Goal: Task Accomplishment & Management: Manage account settings

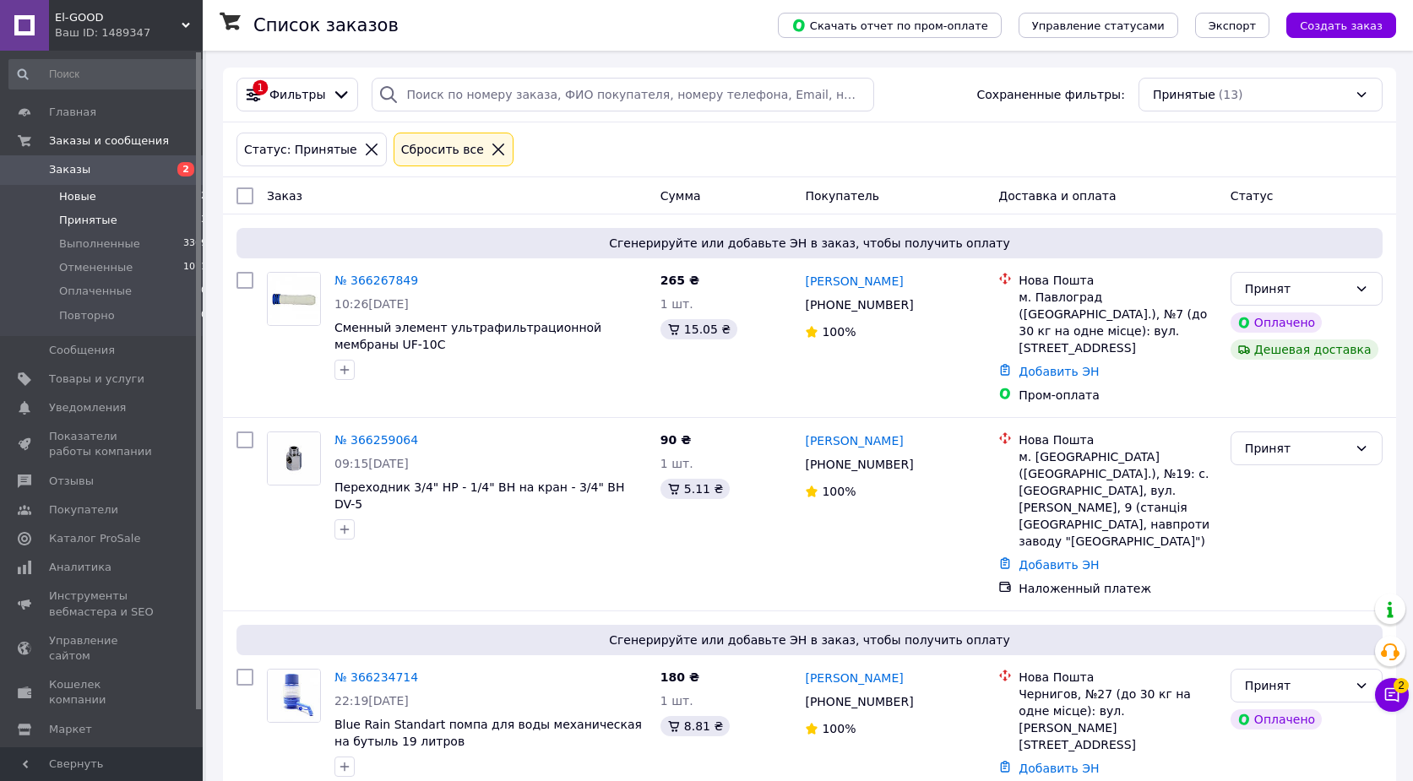
click at [136, 194] on li "Новые 2" at bounding box center [108, 197] width 217 height 24
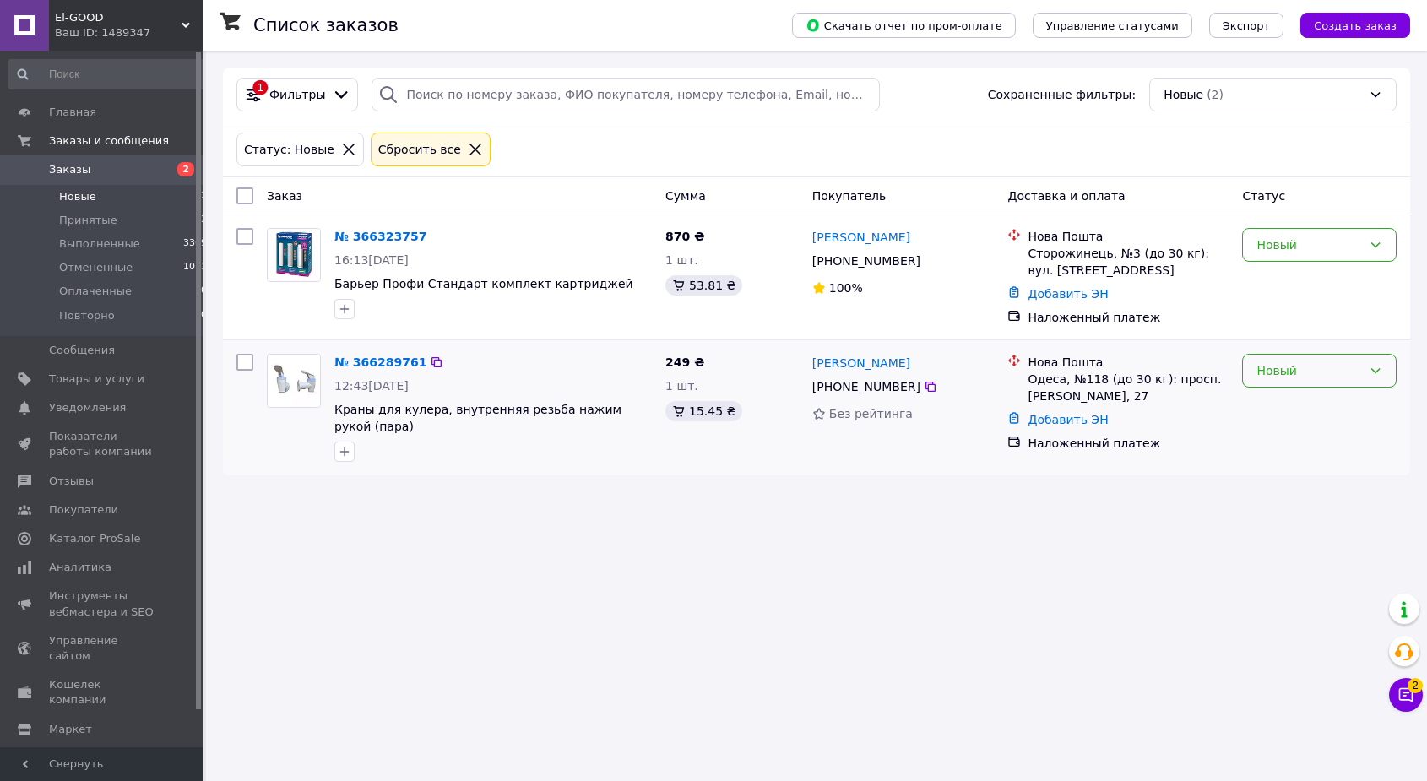
click at [1357, 385] on div "Новый" at bounding box center [1319, 371] width 155 height 34
click at [1313, 403] on li "Принят" at bounding box center [1319, 408] width 153 height 30
click at [1354, 252] on div "Новый" at bounding box center [1309, 245] width 106 height 19
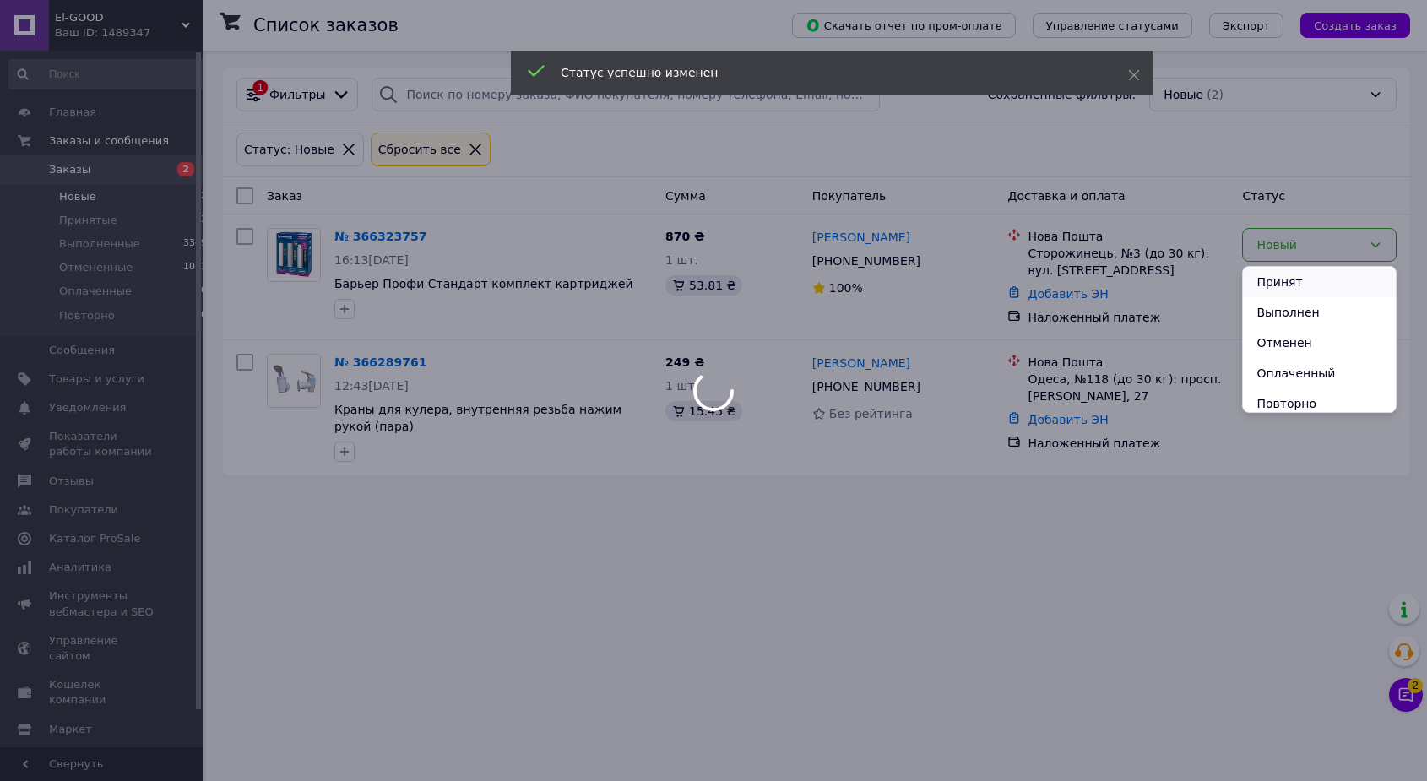
click at [1302, 285] on li "Принят" at bounding box center [1319, 282] width 153 height 30
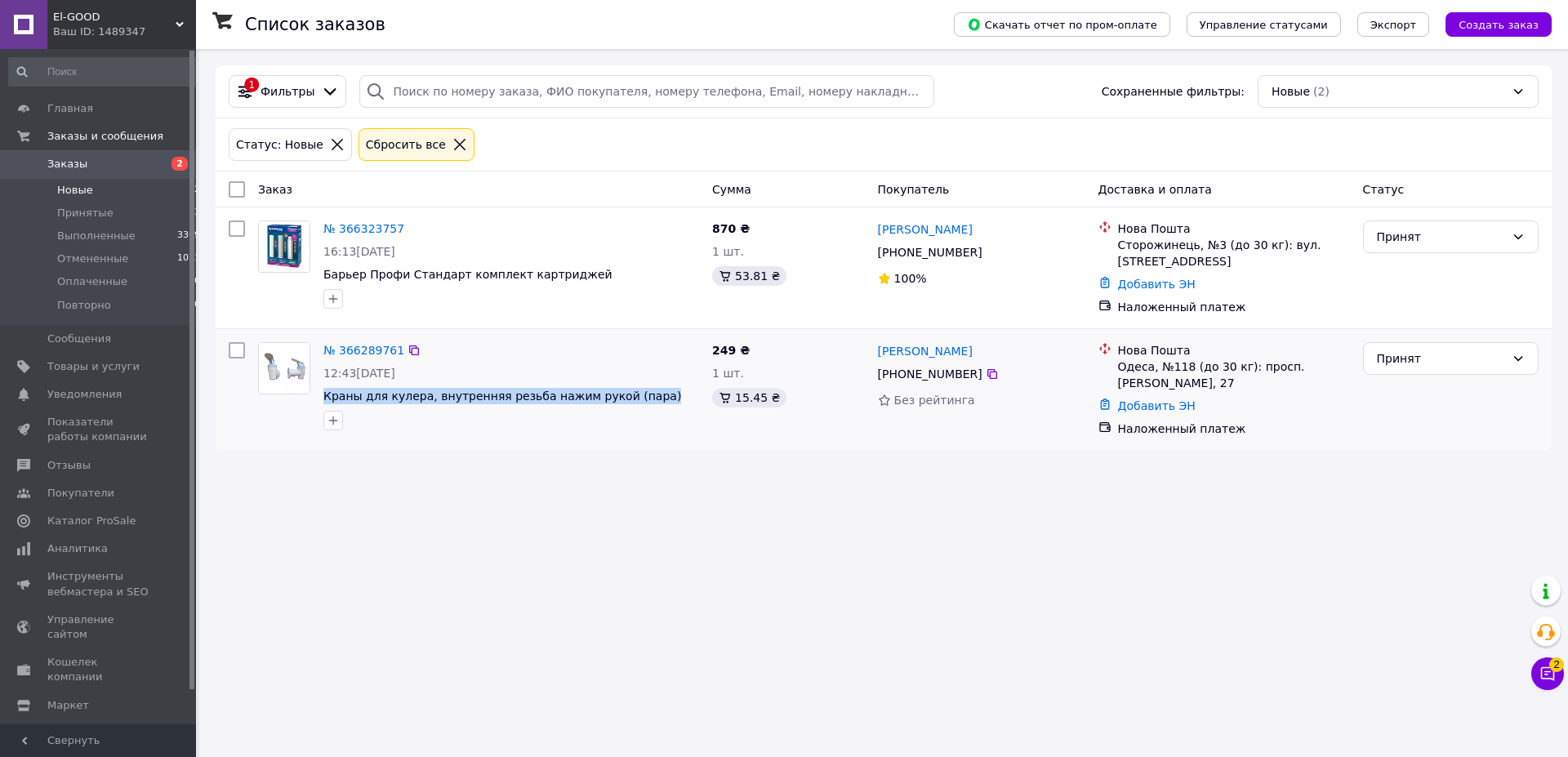
drag, startPoint x: 596, startPoint y: 398, endPoint x: 368, endPoint y: 353, distance: 232.4
click at [323, 393] on span "Краны для кулера, внутренняя резьба нажим рукой (пара)" at bounding box center [511, 395] width 375 height 16
copy span "Краны для кулера, внутренняя резьба нажим рукой (пара)"
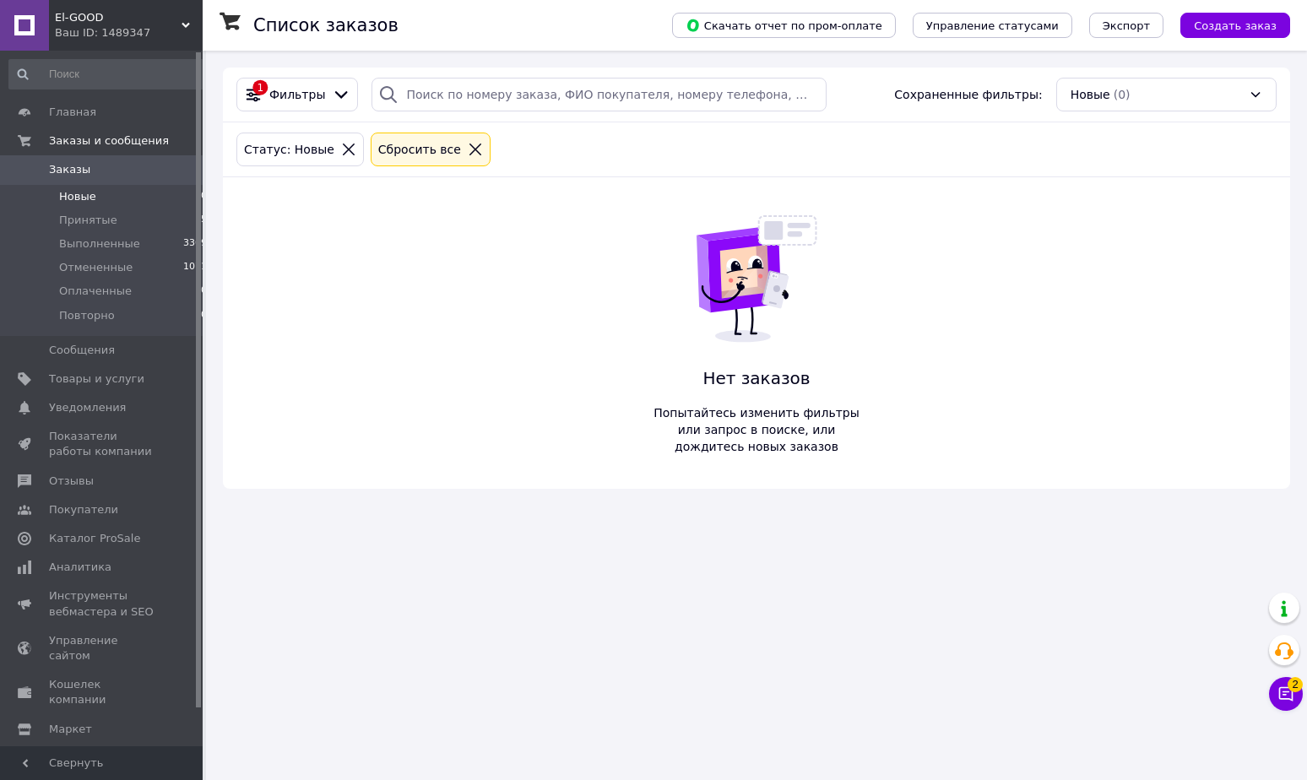
click at [81, 165] on span "Заказы" at bounding box center [69, 169] width 41 height 15
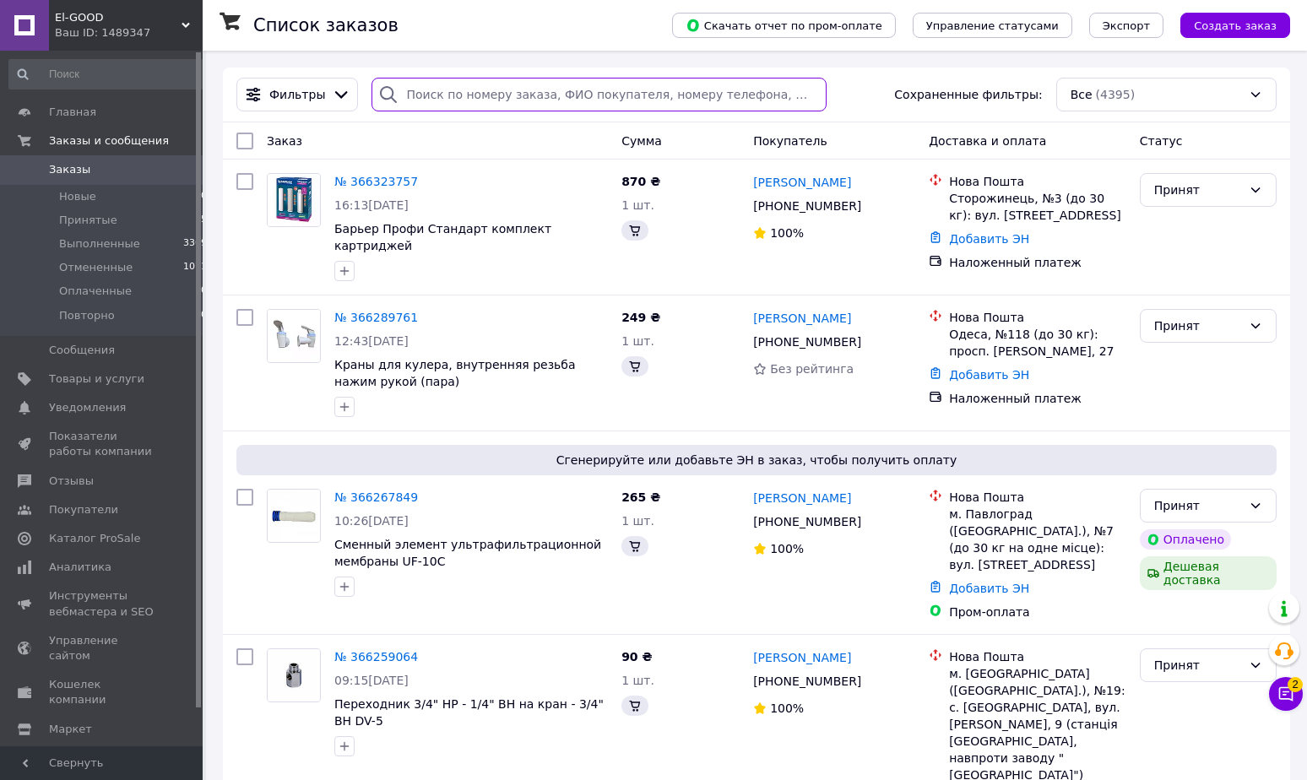
click at [509, 85] on input "search" at bounding box center [599, 95] width 455 height 34
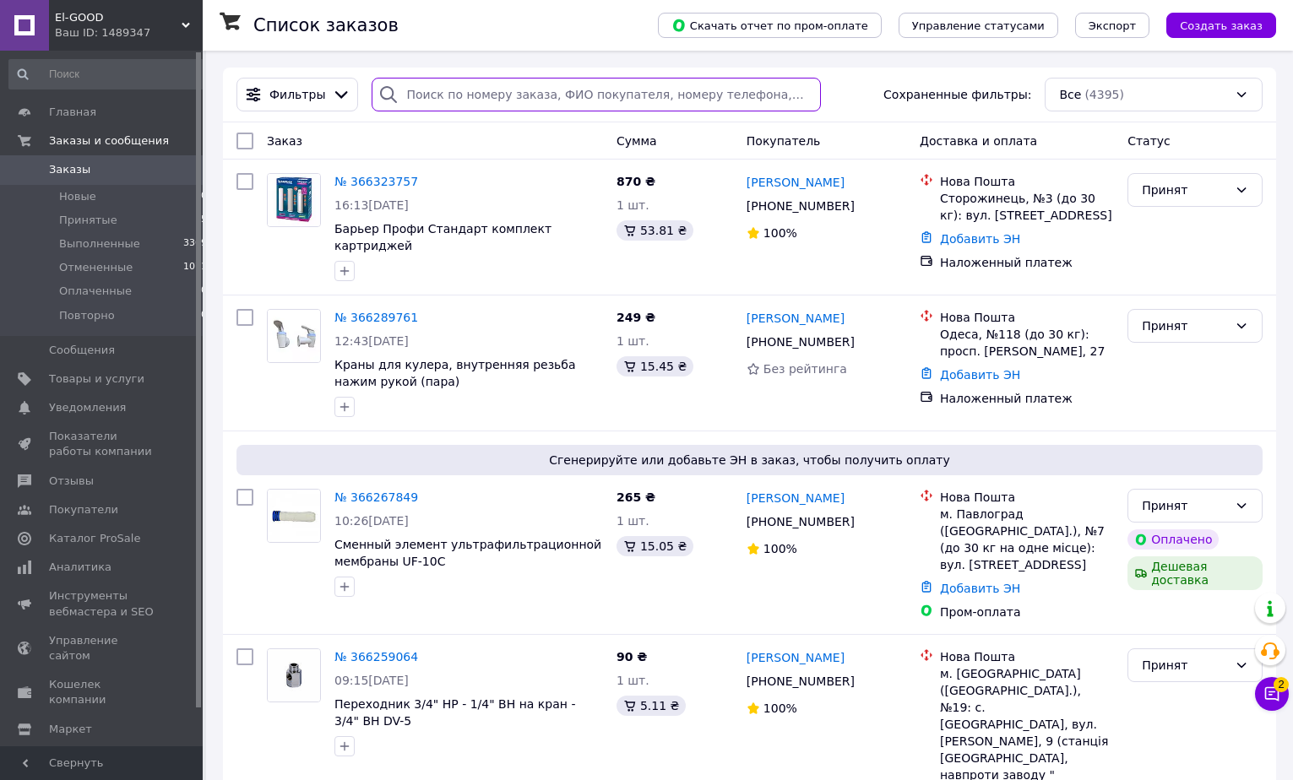
paste input "[PERSON_NAME]"
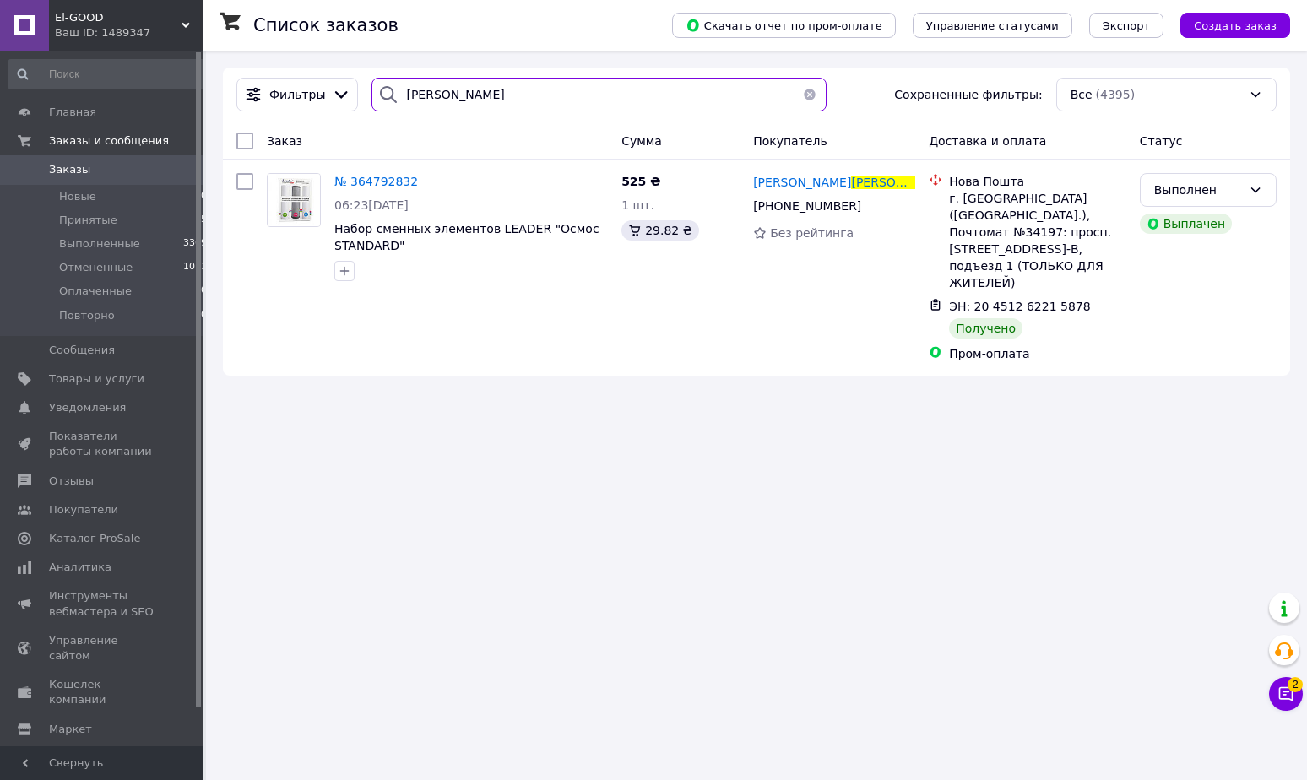
drag, startPoint x: 483, startPoint y: 94, endPoint x: 433, endPoint y: 73, distance: 54.1
click at [372, 81] on input "[PERSON_NAME]" at bounding box center [599, 95] width 455 height 34
paste input "урячий"
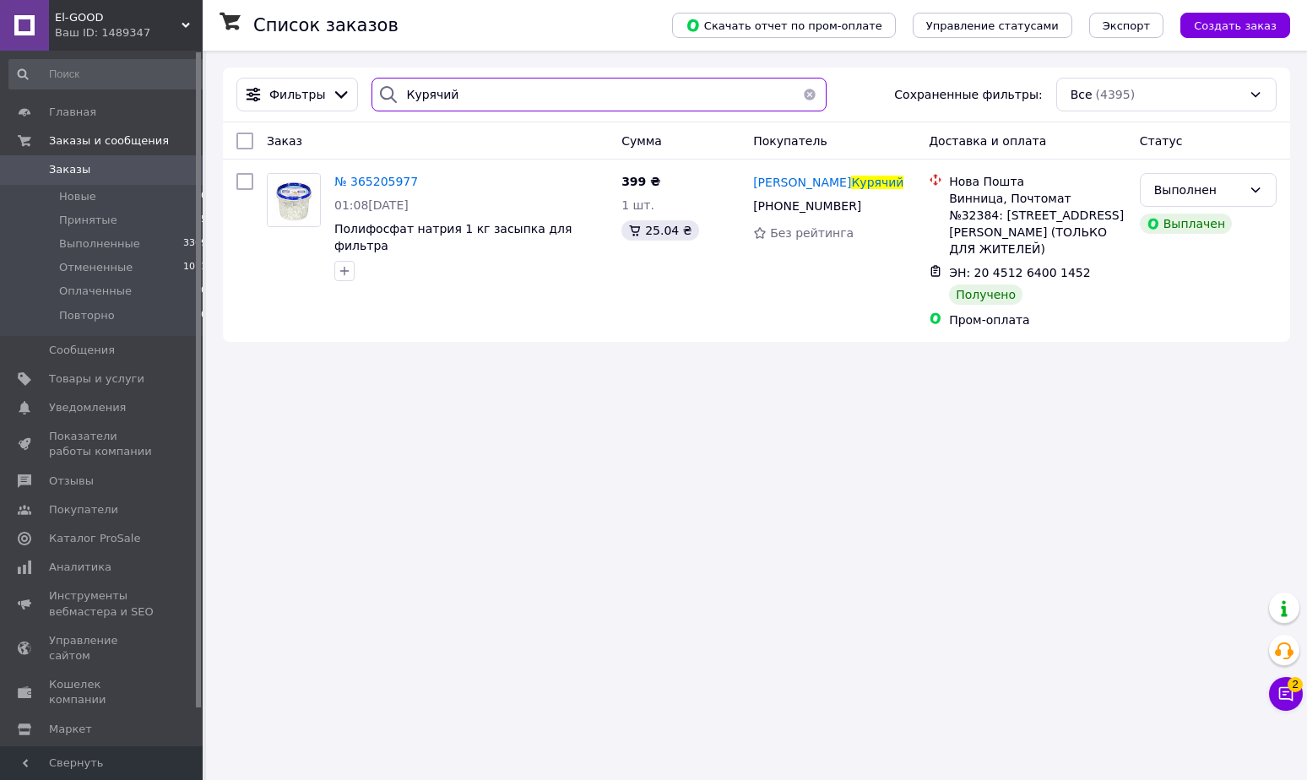
drag, startPoint x: 458, startPoint y: 95, endPoint x: 334, endPoint y: 81, distance: 124.9
click at [372, 81] on input "Курячий" at bounding box center [599, 95] width 455 height 34
paste input "удогазі"
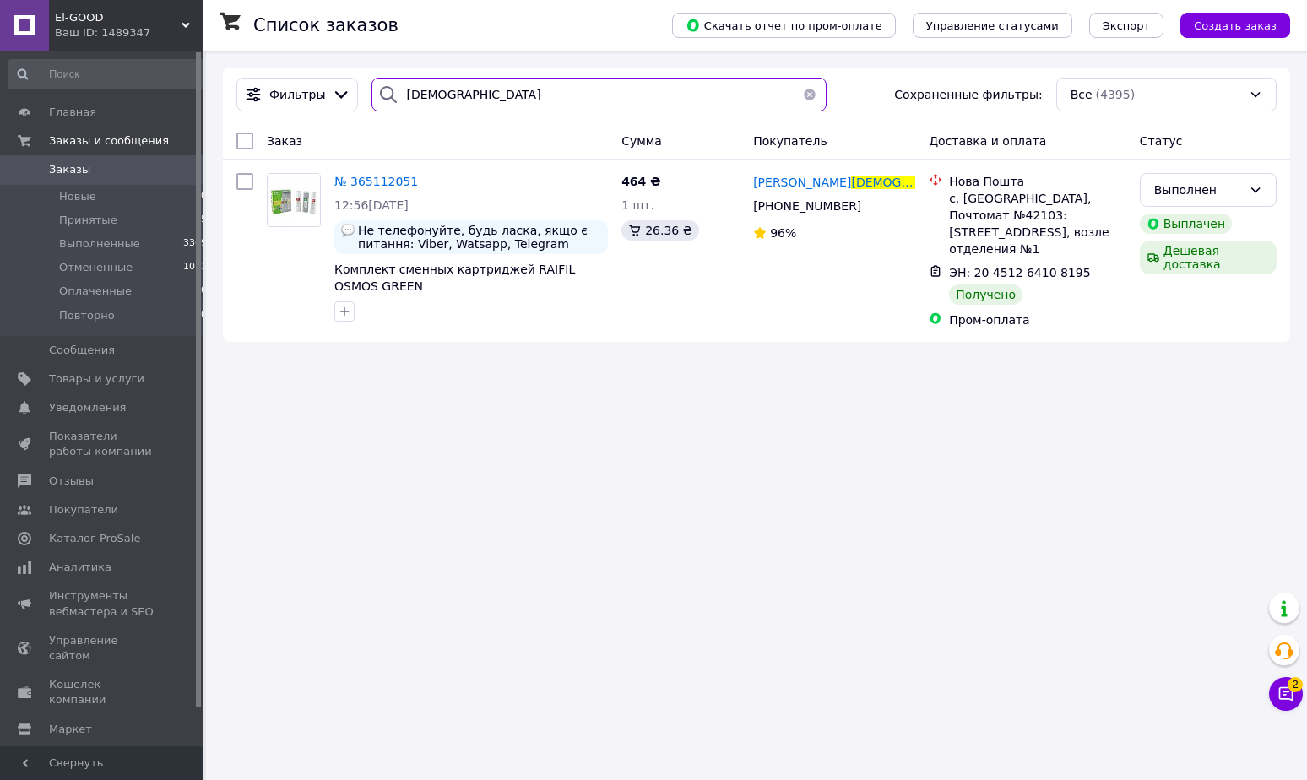
drag, startPoint x: 480, startPoint y: 89, endPoint x: 205, endPoint y: 69, distance: 275.9
click at [372, 78] on input "[DEMOGRAPHIC_DATA]" at bounding box center [599, 95] width 455 height 34
paste input "лоус"
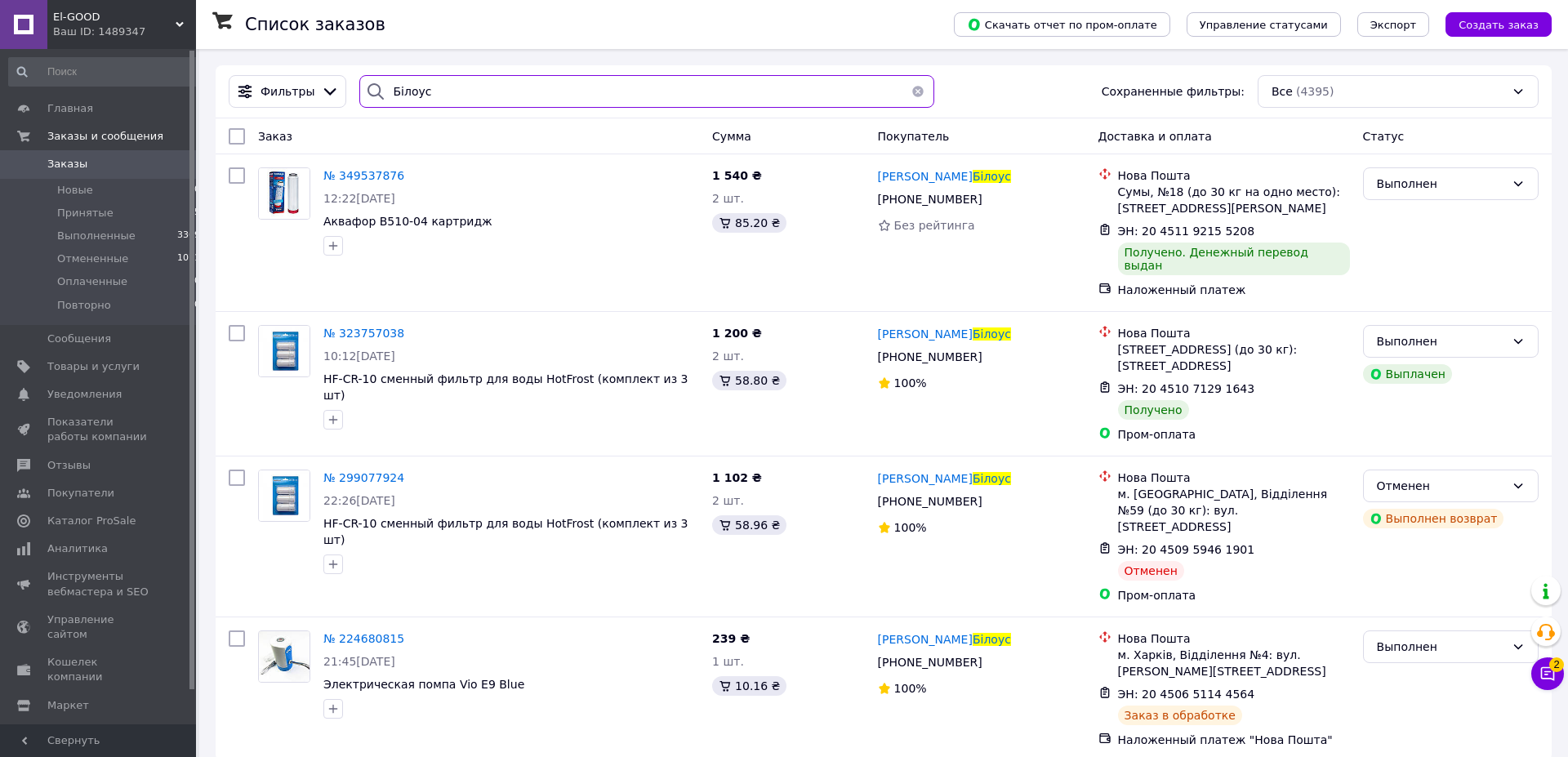
drag, startPoint x: 480, startPoint y: 91, endPoint x: 281, endPoint y: 89, distance: 199.0
click at [360, 89] on input "Білоус" at bounding box center [647, 92] width 575 height 33
paste input "search"
drag, startPoint x: 269, startPoint y: 79, endPoint x: 252, endPoint y: 76, distance: 17.3
click at [360, 76] on input "Білоус" at bounding box center [647, 92] width 575 height 33
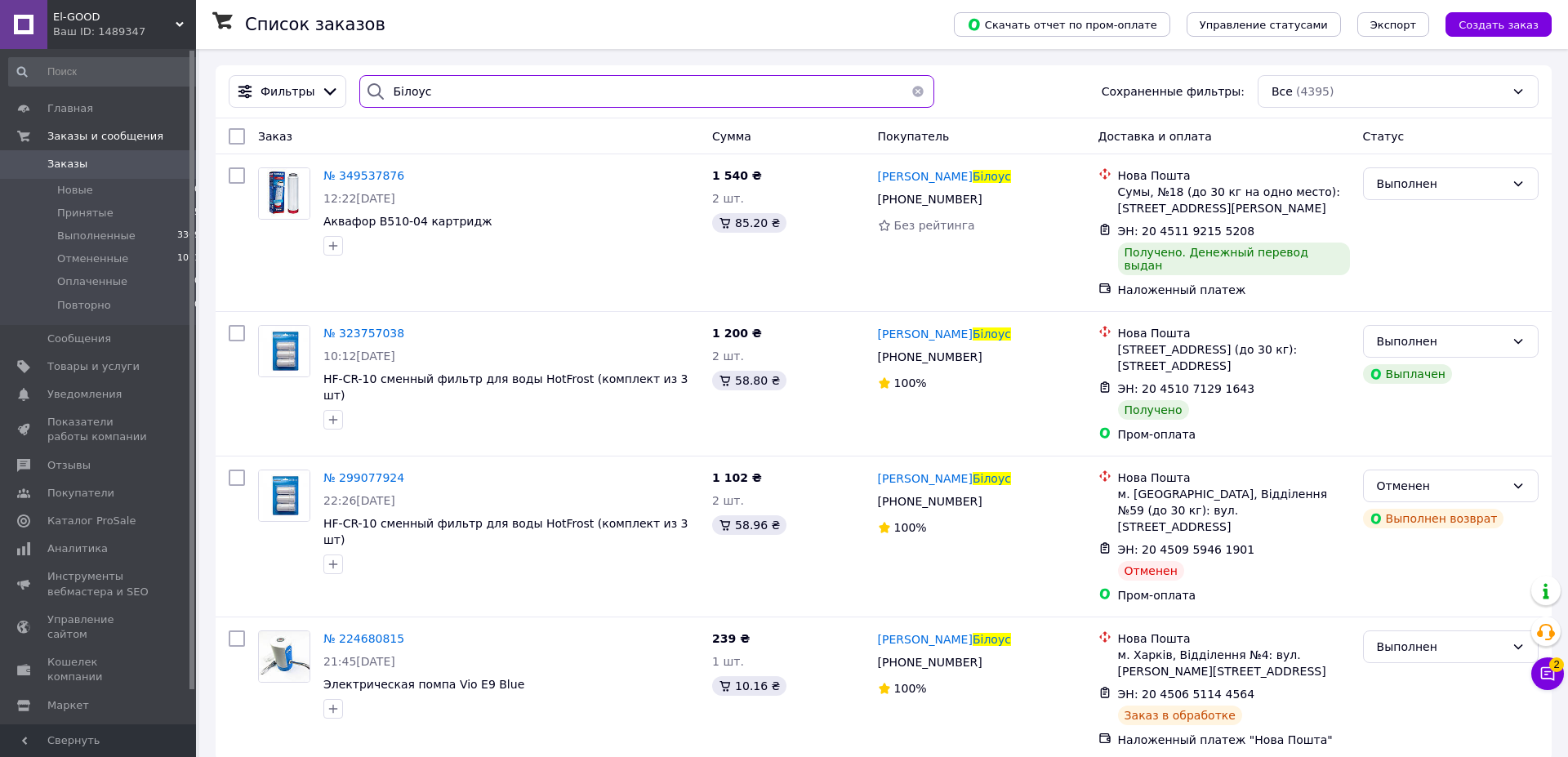
paste input "search"
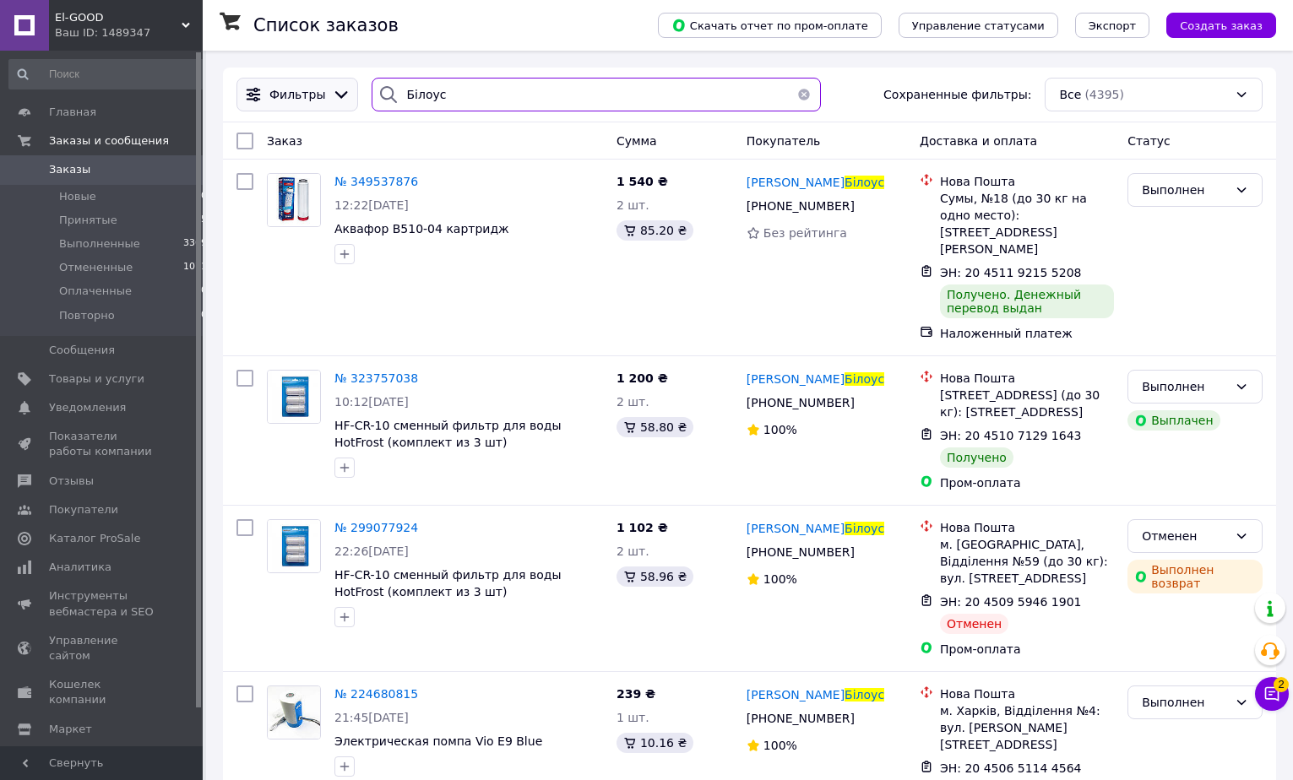
drag, startPoint x: 463, startPoint y: 88, endPoint x: 299, endPoint y: 80, distance: 164.0
click at [372, 84] on input "Білоус" at bounding box center [596, 95] width 448 height 34
paste input "лексенко"
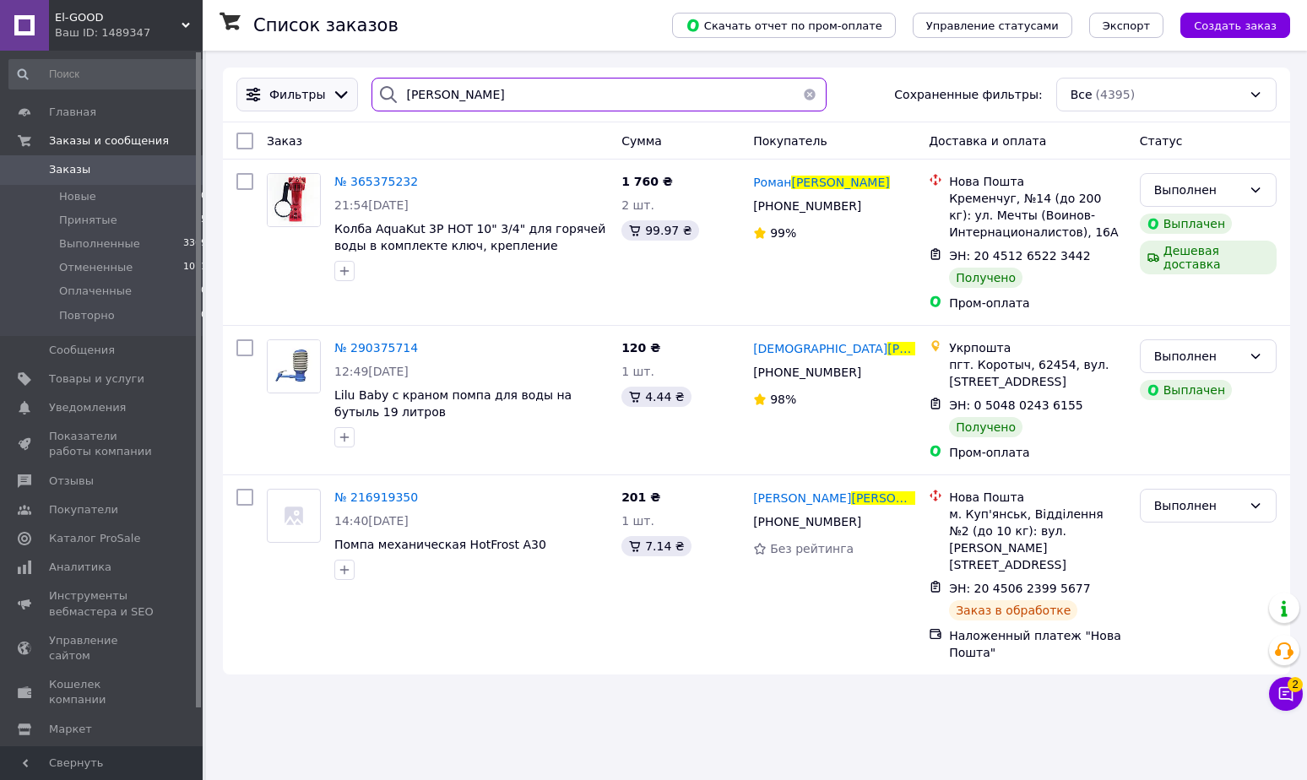
drag, startPoint x: 491, startPoint y: 95, endPoint x: 269, endPoint y: 83, distance: 222.4
click at [372, 83] on input "[PERSON_NAME]" at bounding box center [599, 95] width 455 height 34
paste input "[PERSON_NAME]"
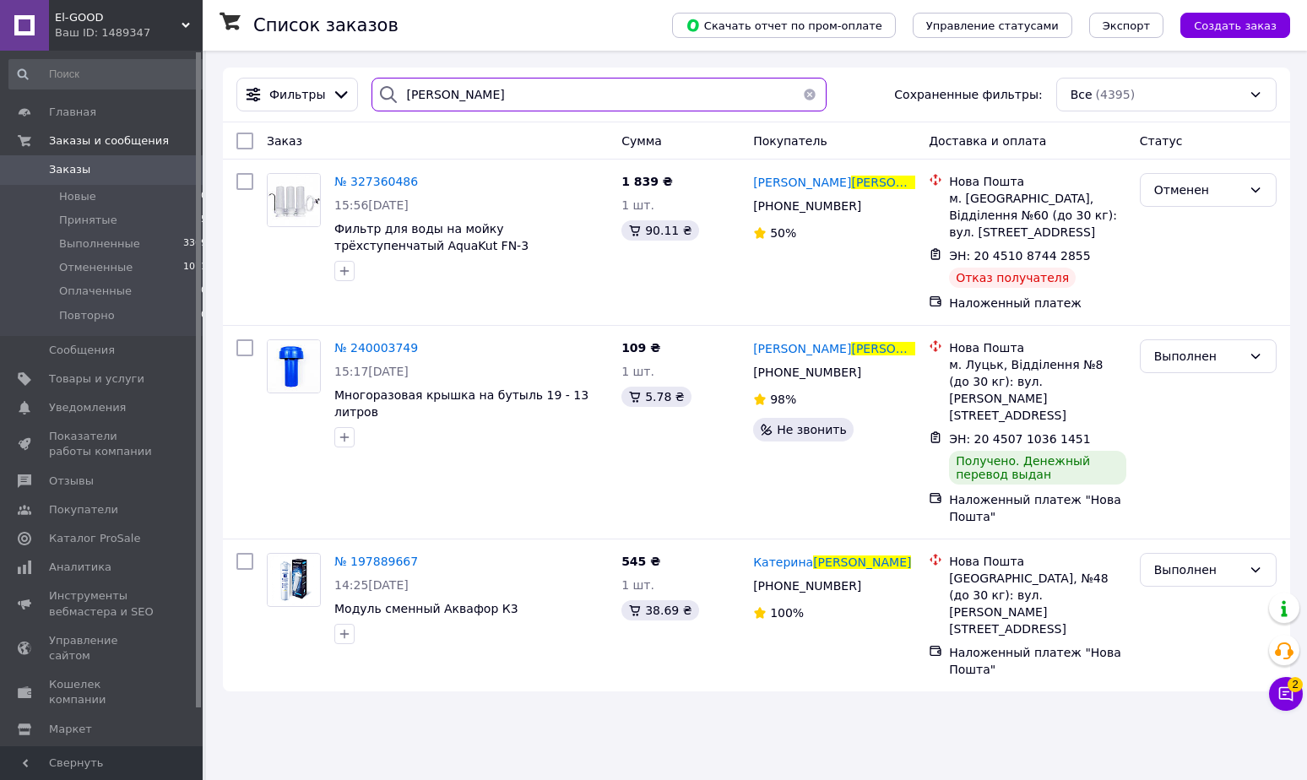
drag, startPoint x: 283, startPoint y: 78, endPoint x: 359, endPoint y: 125, distance: 89.5
click at [372, 78] on input "[PERSON_NAME]" at bounding box center [599, 95] width 455 height 34
paste input "ртиненко"
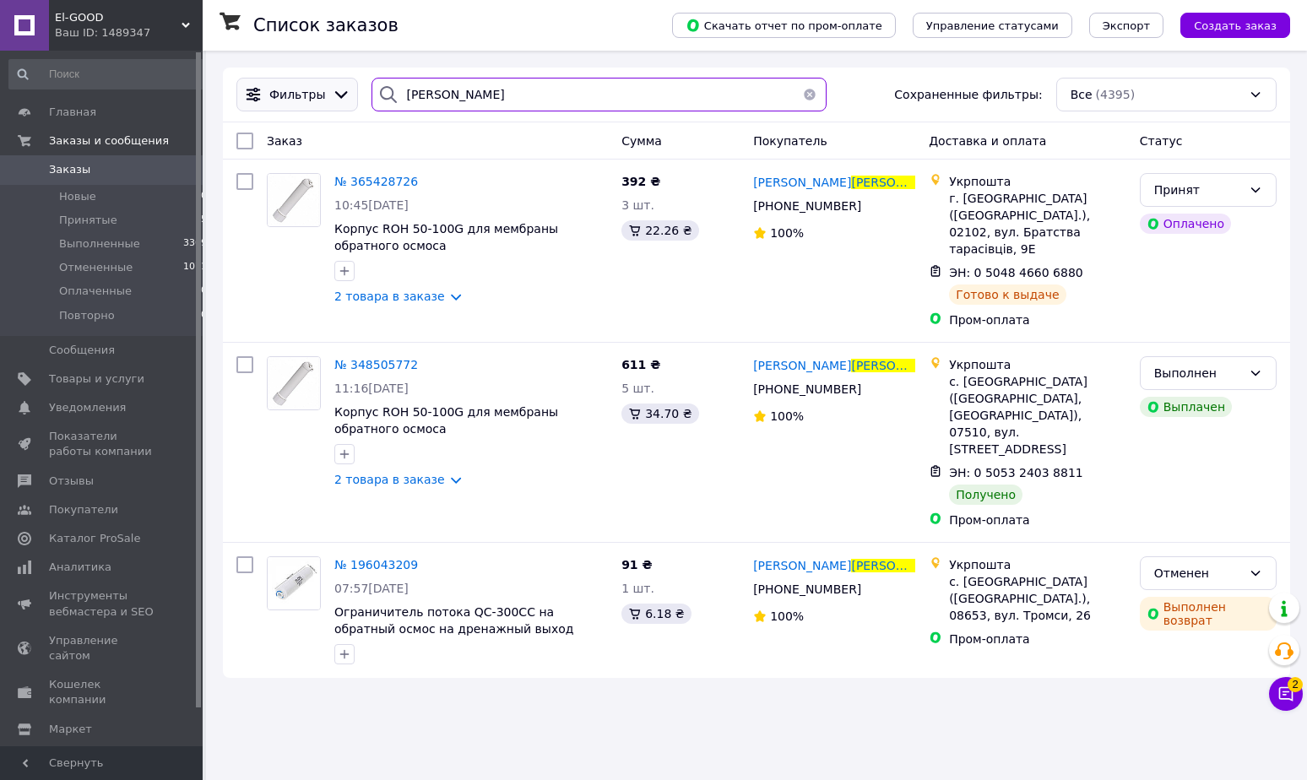
drag, startPoint x: 344, startPoint y: 92, endPoint x: 243, endPoint y: 92, distance: 101.3
click at [372, 92] on input "[PERSON_NAME]" at bounding box center [599, 95] width 455 height 34
paste input "[PERSON_NAME]"
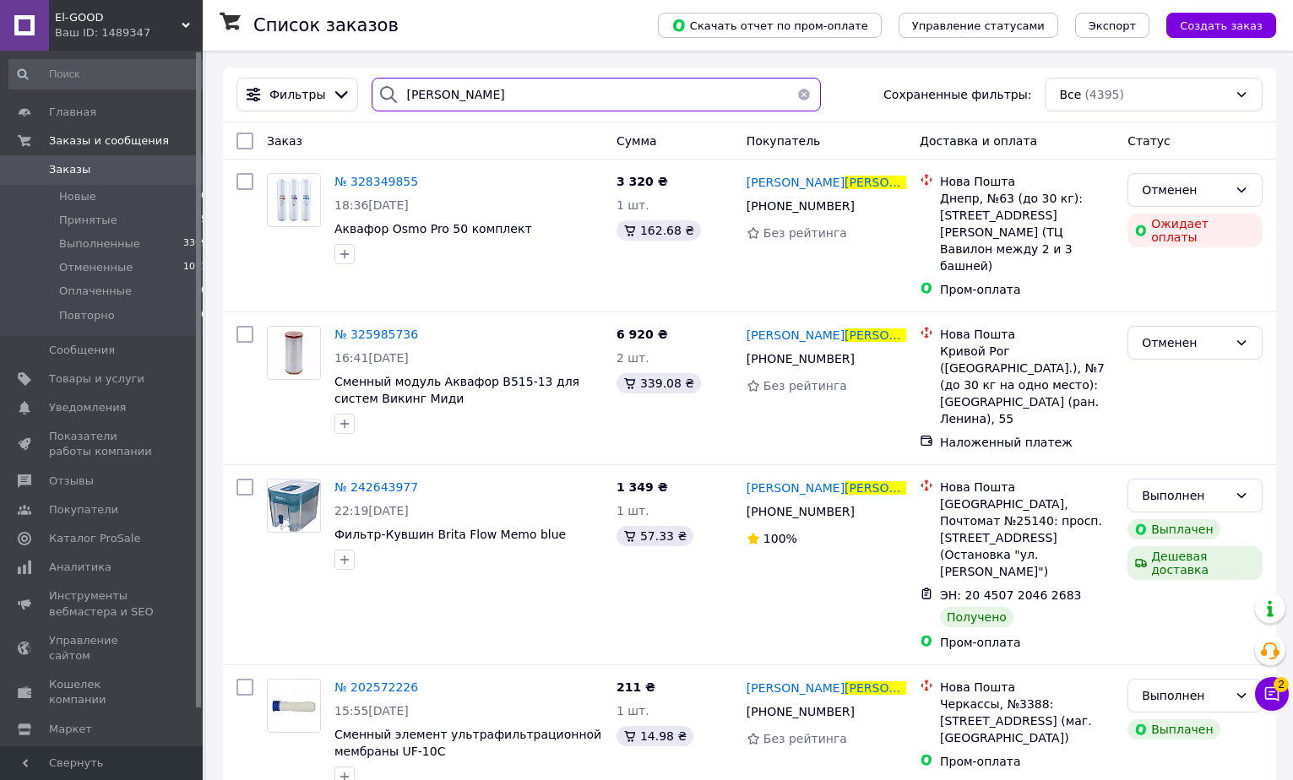
drag, startPoint x: 388, startPoint y: 99, endPoint x: 373, endPoint y: 140, distance: 44.1
click at [372, 81] on input "[PERSON_NAME]" at bounding box center [596, 95] width 448 height 34
paste input "[PERSON_NAME]"
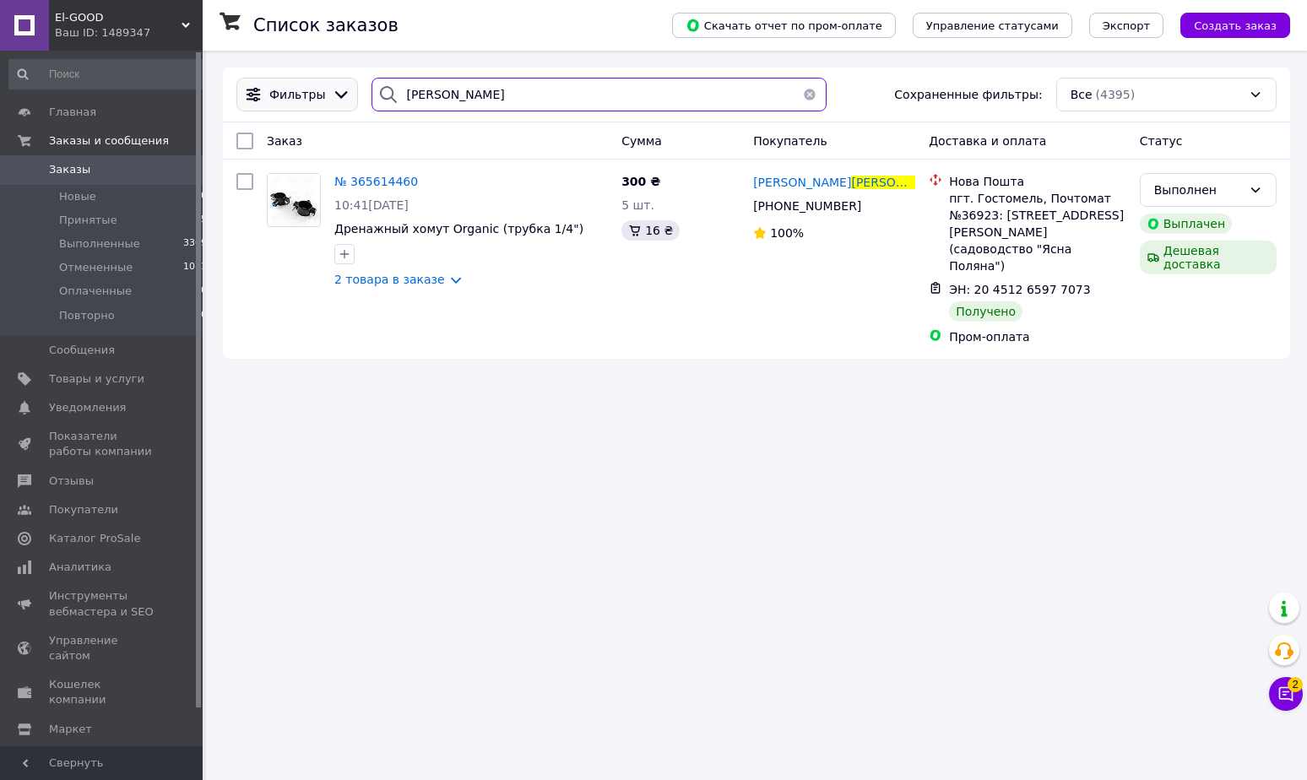
drag, startPoint x: 492, startPoint y: 86, endPoint x: 282, endPoint y: 94, distance: 210.4
click at [372, 89] on input "[PERSON_NAME]" at bounding box center [599, 95] width 455 height 34
paste input "осковка"
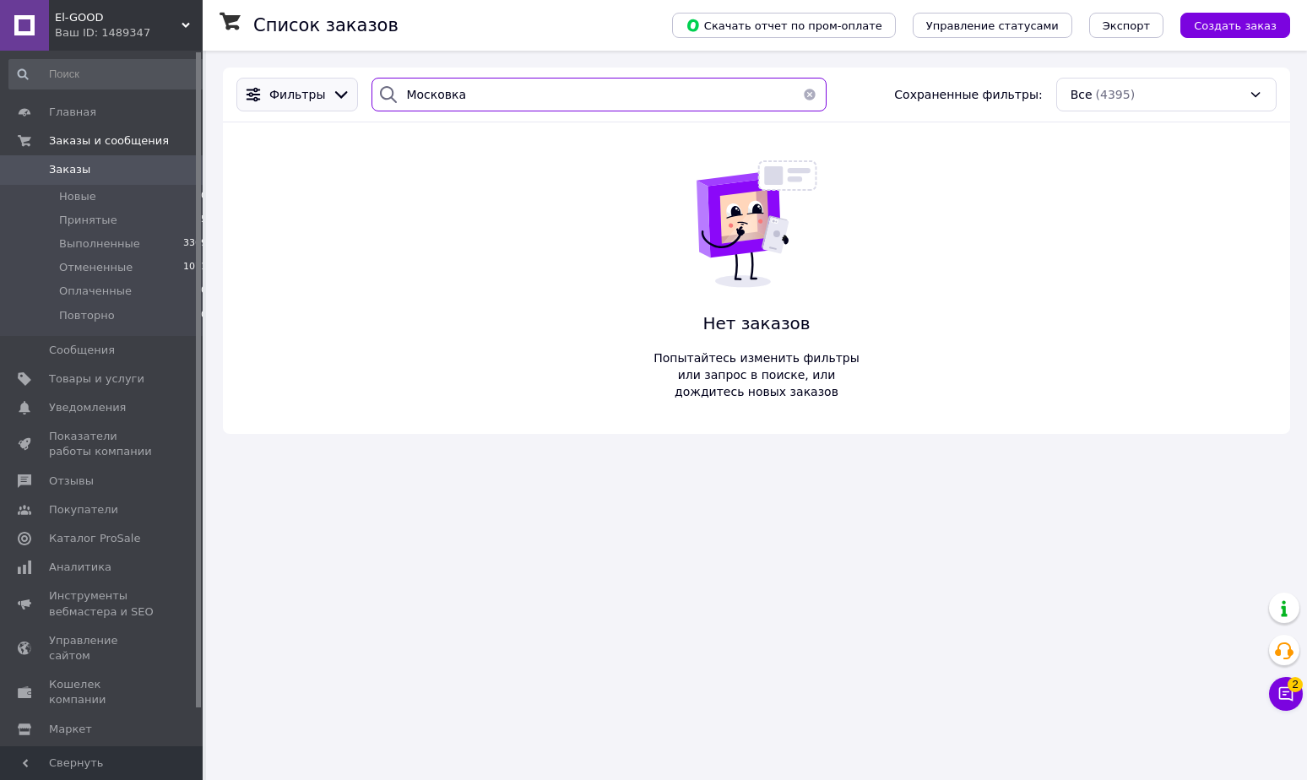
drag, startPoint x: 437, startPoint y: 86, endPoint x: 285, endPoint y: 85, distance: 151.1
click at [372, 87] on input "Московка" at bounding box center [599, 95] width 455 height 34
paste input "[PERSON_NAME]"
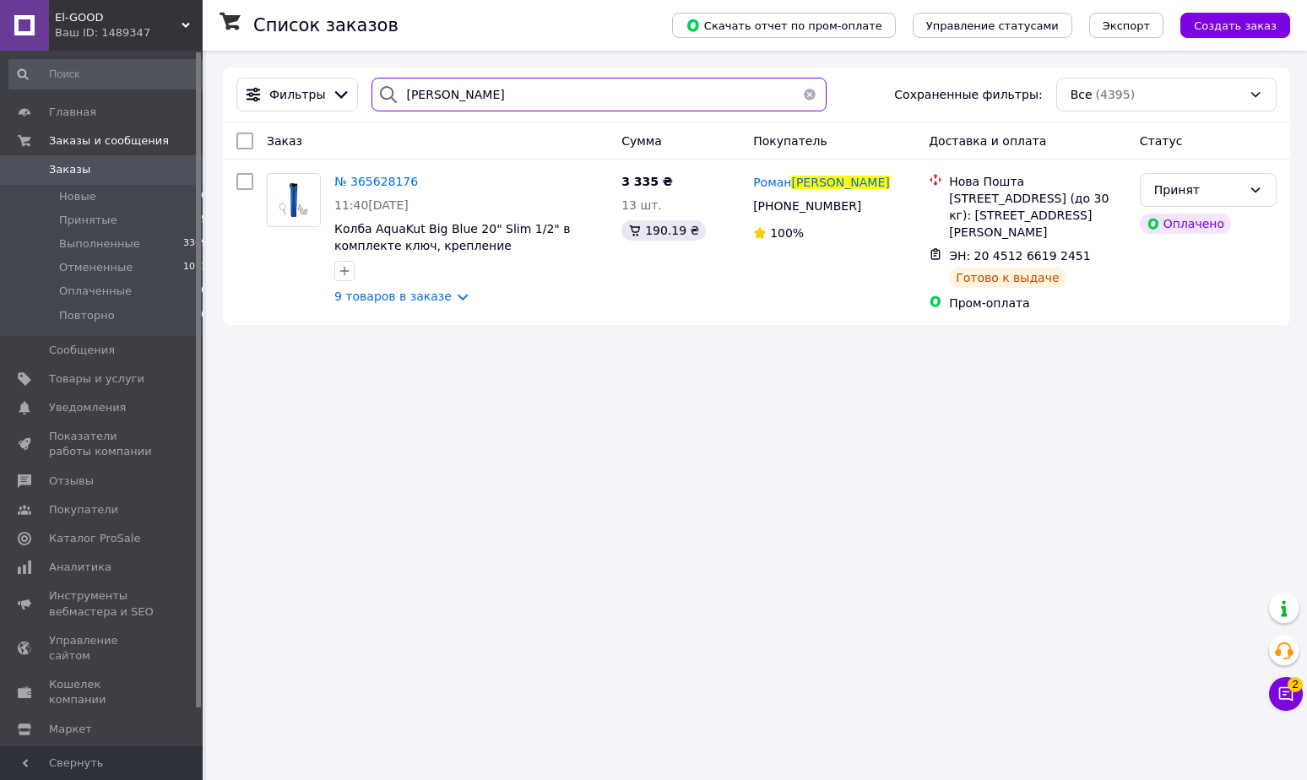
drag, startPoint x: 481, startPoint y: 100, endPoint x: 290, endPoint y: 68, distance: 193.4
click at [372, 78] on input "[PERSON_NAME]" at bounding box center [599, 95] width 455 height 34
paste input "[PERSON_NAME]"
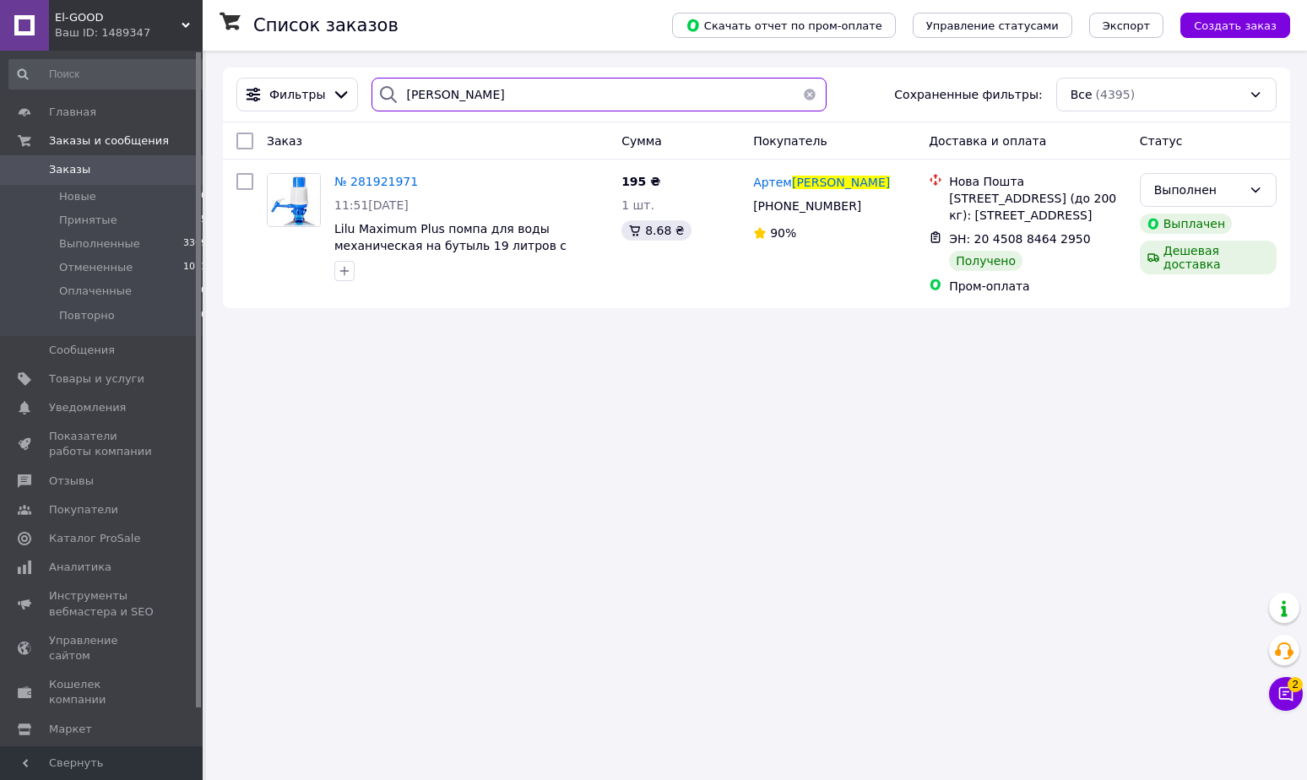
click at [508, 106] on input "[PERSON_NAME]" at bounding box center [599, 95] width 455 height 34
type input "[PERSON_NAME]"
click at [122, 241] on span "Выполненные" at bounding box center [99, 243] width 81 height 15
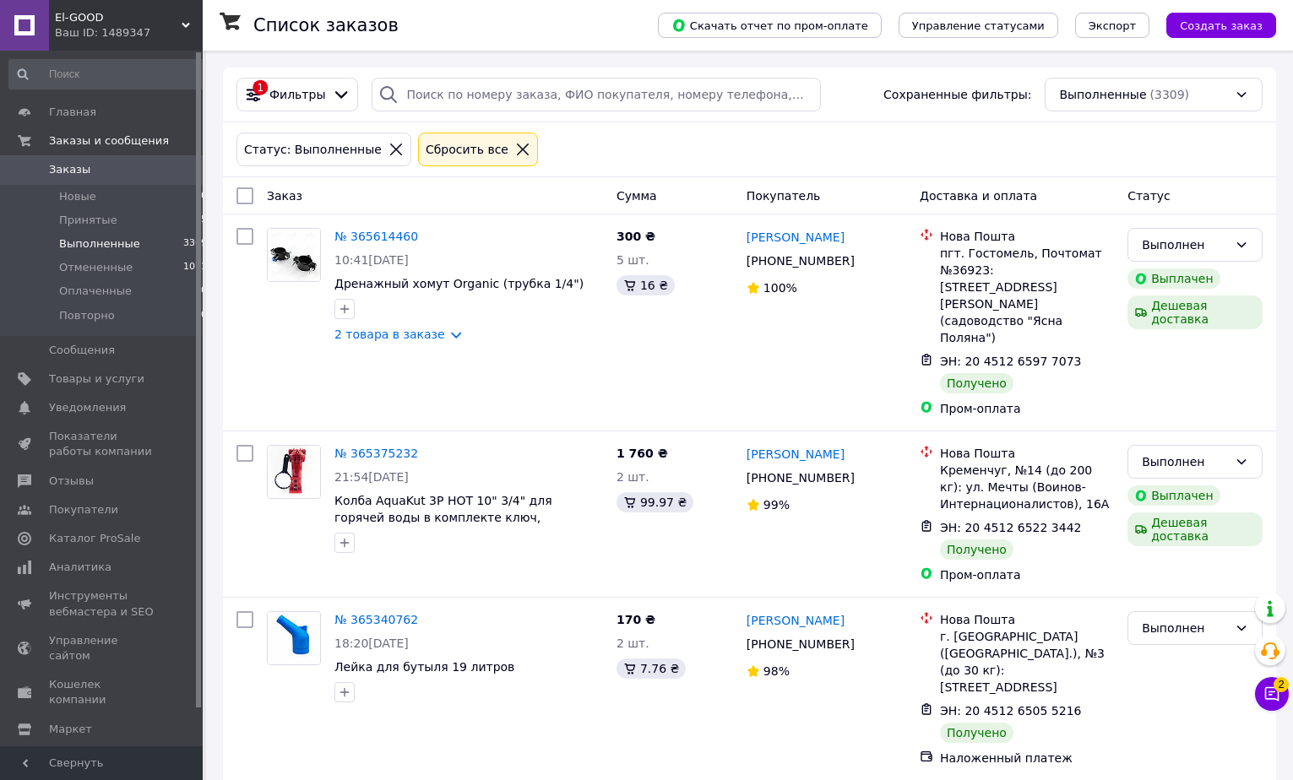
click at [70, 170] on span "Заказы" at bounding box center [69, 169] width 41 height 15
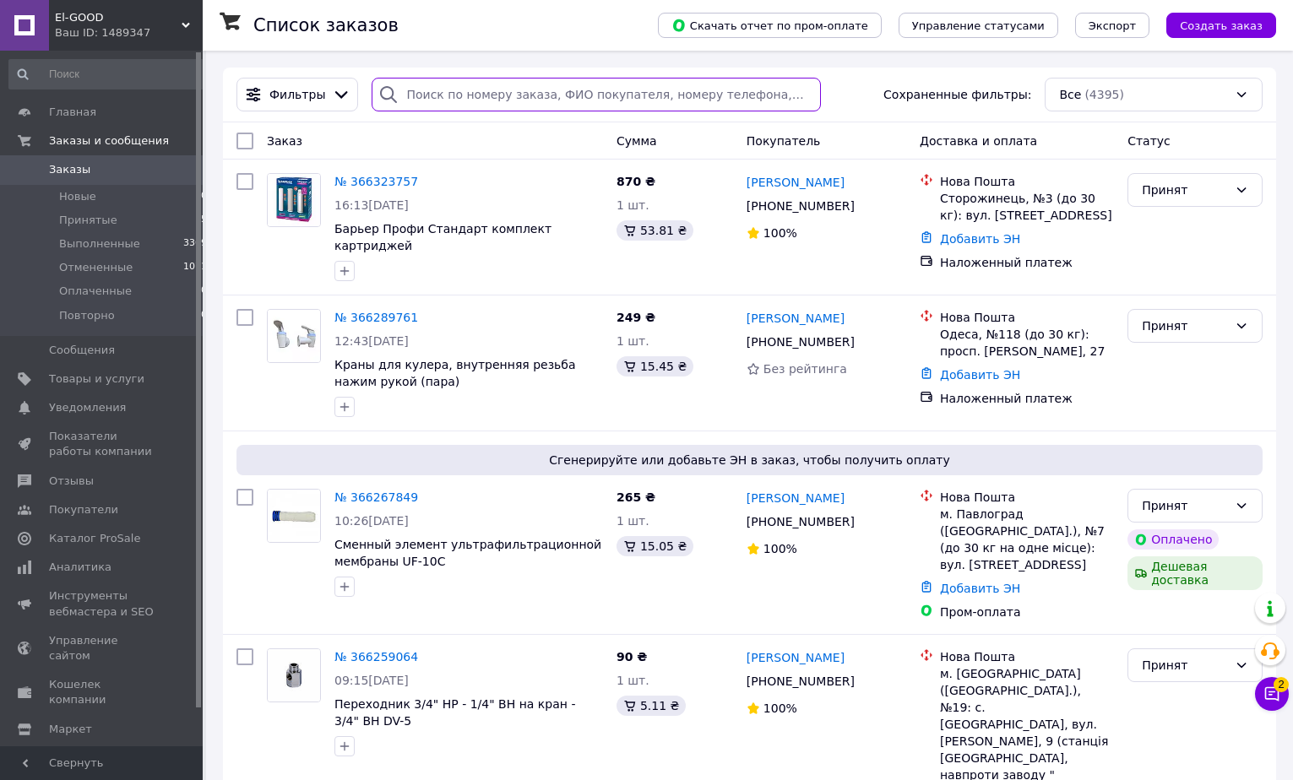
click at [513, 97] on input "search" at bounding box center [596, 95] width 448 height 34
paste input "[PERSON_NAME]"
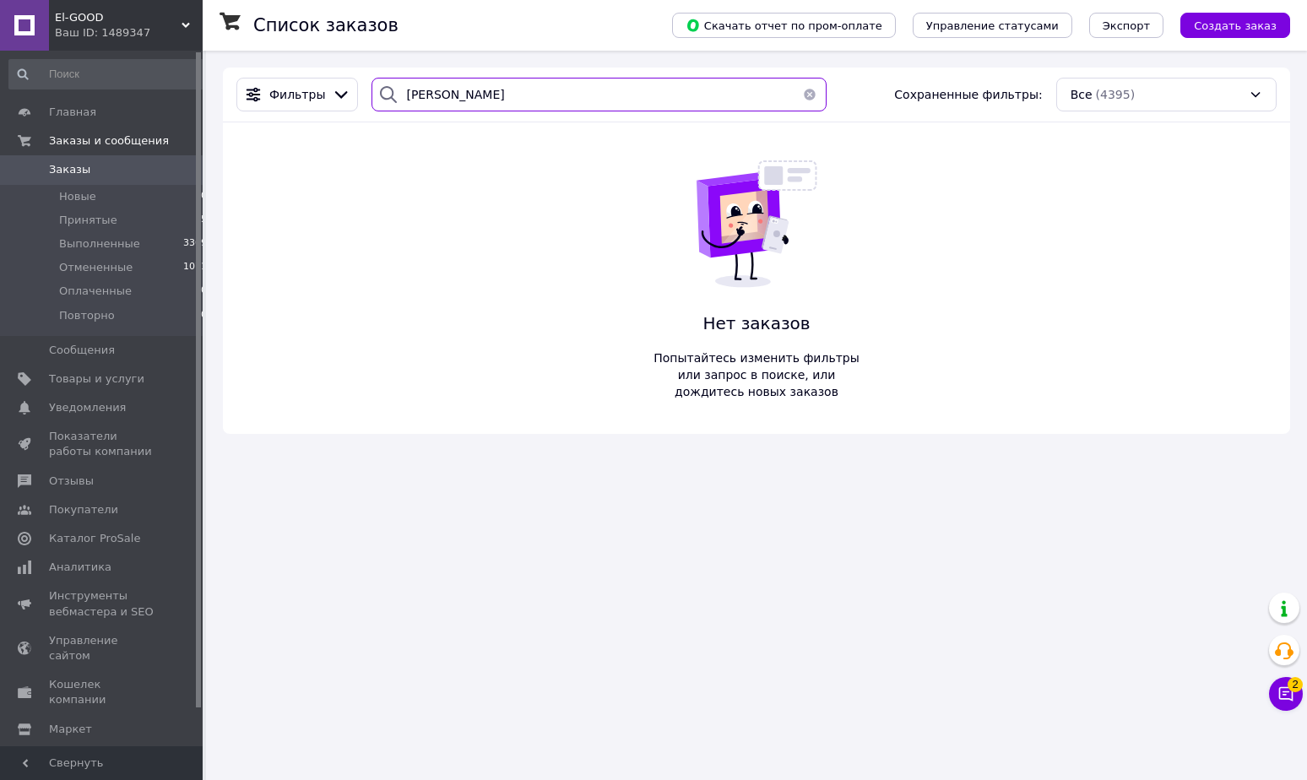
drag, startPoint x: 492, startPoint y: 94, endPoint x: 214, endPoint y: 81, distance: 278.1
click at [372, 84] on input "[PERSON_NAME]" at bounding box center [599, 95] width 455 height 34
paste input "илявский"
drag, startPoint x: 502, startPoint y: 98, endPoint x: 258, endPoint y: 93, distance: 244.9
click at [372, 92] on input "[PERSON_NAME]" at bounding box center [599, 95] width 455 height 34
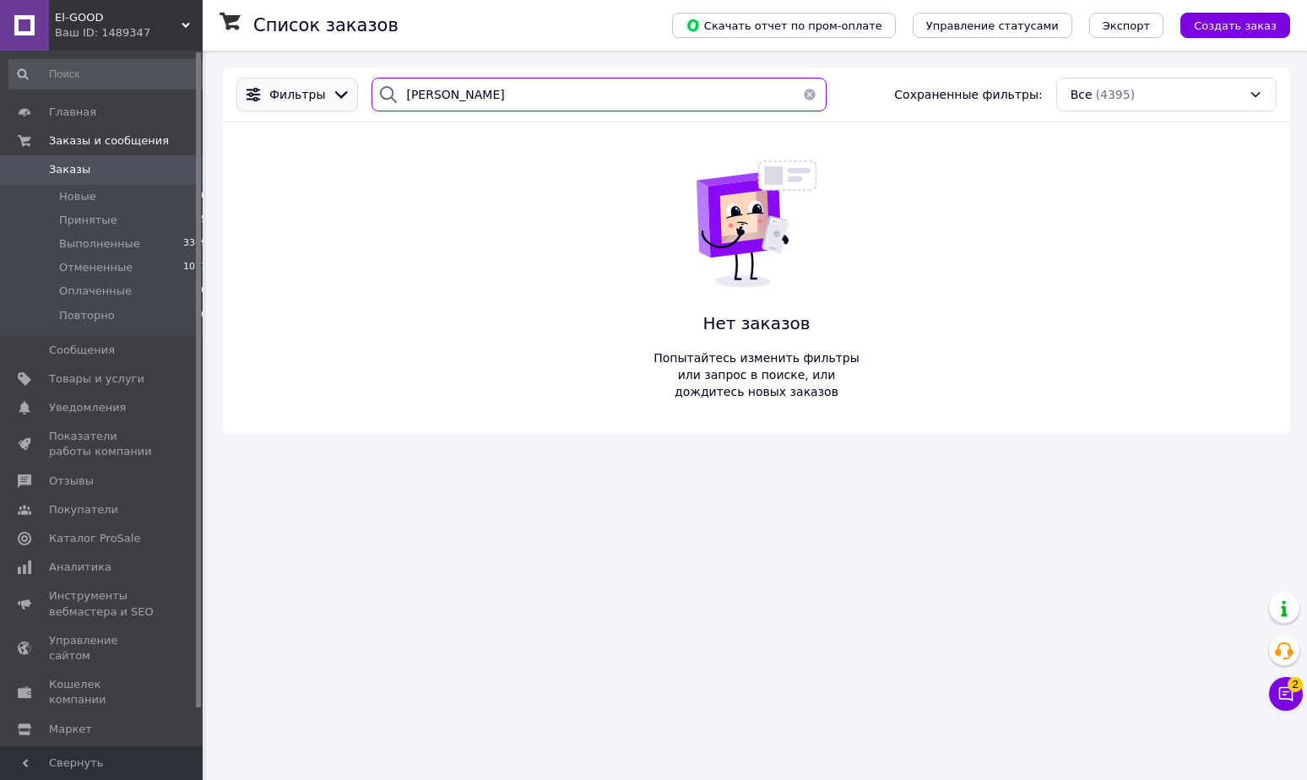
paste input "икита"
drag, startPoint x: 441, startPoint y: 91, endPoint x: 258, endPoint y: 87, distance: 182.4
click at [372, 87] on input "[PERSON_NAME]" at bounding box center [599, 95] width 455 height 34
paste input "[PERSON_NAME]"
type input "[PERSON_NAME]"
